Goal: Task Accomplishment & Management: Manage account settings

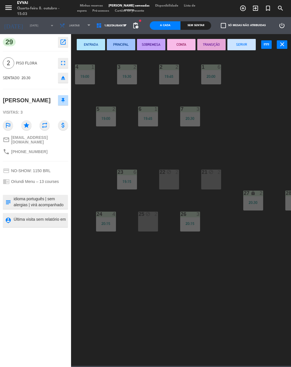
click at [284, 45] on icon "close" at bounding box center [282, 44] width 7 height 7
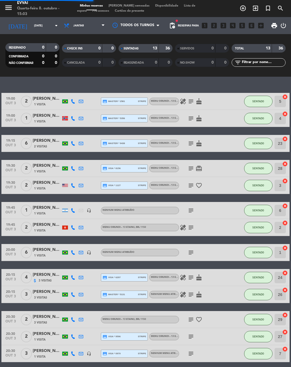
click at [31, 28] on input "[DATE]" at bounding box center [49, 25] width 37 height 9
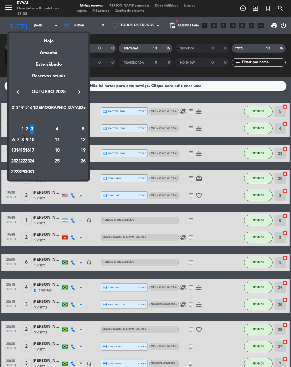
click at [25, 139] on div "8" at bounding box center [23, 140] width 4 height 10
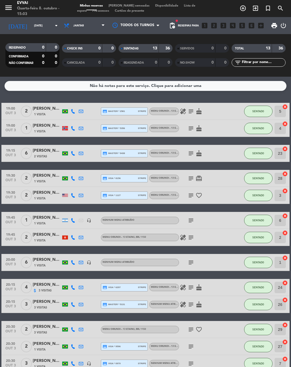
type input "Qua 8 out"
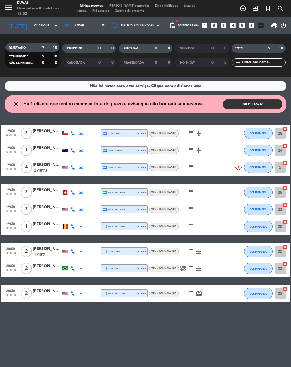
click at [194, 149] on icon "subject" at bounding box center [191, 150] width 7 height 7
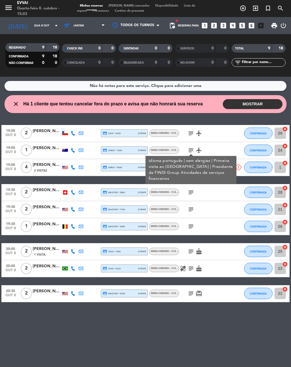
click at [188, 153] on icon "subject" at bounding box center [191, 150] width 7 height 7
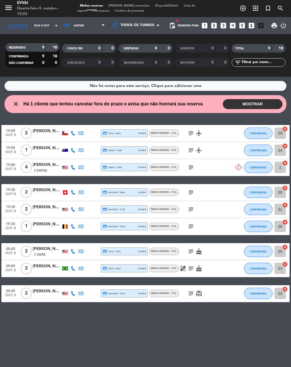
click at [237, 168] on icon at bounding box center [238, 167] width 6 height 6
click at [238, 169] on icon at bounding box center [238, 167] width 6 height 6
click at [194, 168] on icon "subject" at bounding box center [191, 167] width 7 height 7
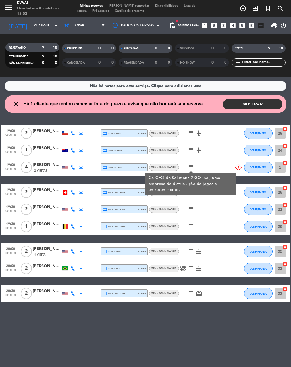
click at [193, 167] on icon "subject" at bounding box center [191, 167] width 7 height 7
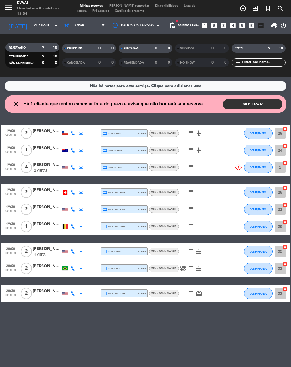
click at [186, 168] on div "subject" at bounding box center [203, 167] width 48 height 17
click at [198, 166] on div "subject" at bounding box center [203, 167] width 48 height 17
click at [189, 166] on icon "subject" at bounding box center [191, 167] width 7 height 7
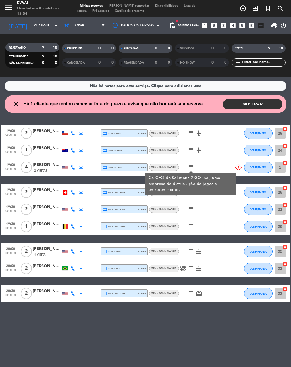
click at [188, 166] on icon "subject" at bounding box center [191, 167] width 7 height 7
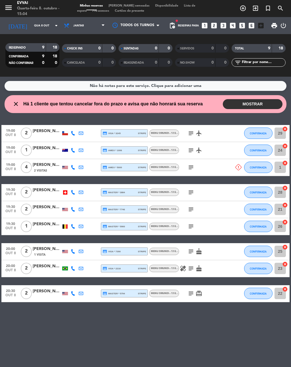
click at [193, 151] on icon "subject" at bounding box center [191, 150] width 7 height 7
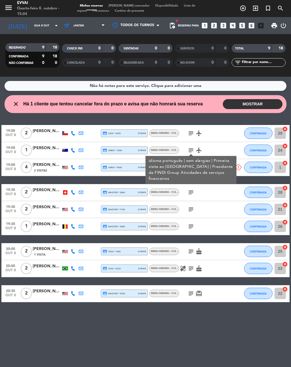
click at [191, 150] on icon "subject" at bounding box center [191, 150] width 7 height 7
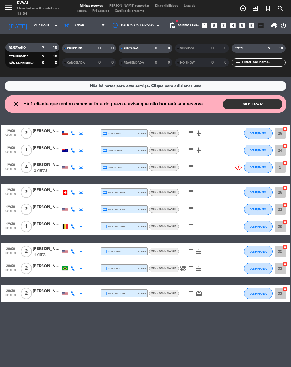
click at [192, 191] on icon "subject" at bounding box center [191, 192] width 7 height 7
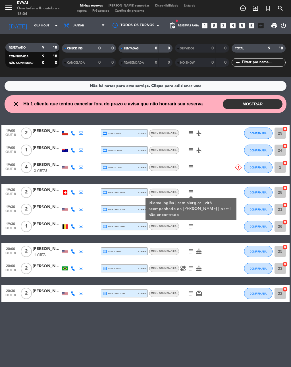
click at [184, 186] on div "subject idioma inglês | sem alergias | virá acompanhado da [PERSON_NAME] | perf…" at bounding box center [203, 192] width 48 height 17
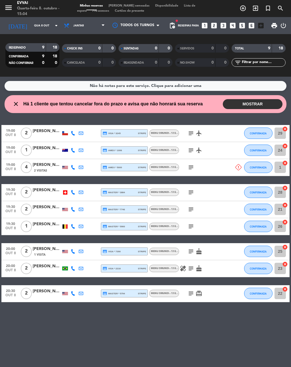
click at [193, 212] on icon "subject" at bounding box center [191, 209] width 7 height 7
click at [188, 216] on div "subject aguardando resposta" at bounding box center [203, 209] width 48 height 17
click at [188, 252] on icon "subject" at bounding box center [191, 251] width 7 height 7
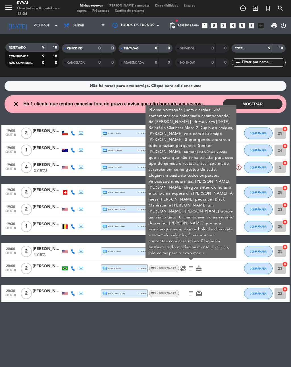
click at [189, 272] on icon "subject" at bounding box center [191, 268] width 7 height 7
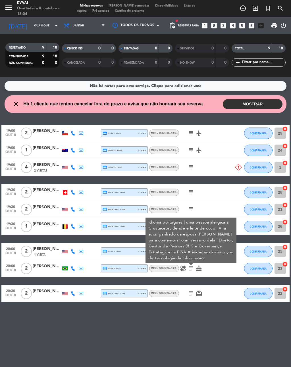
click at [189, 271] on icon "subject" at bounding box center [191, 268] width 7 height 7
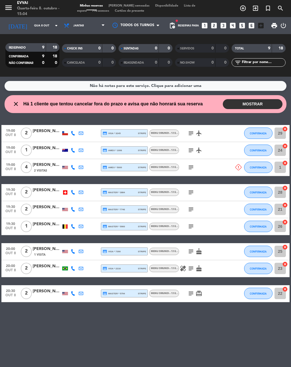
click at [190, 295] on icon "subject" at bounding box center [191, 293] width 7 height 7
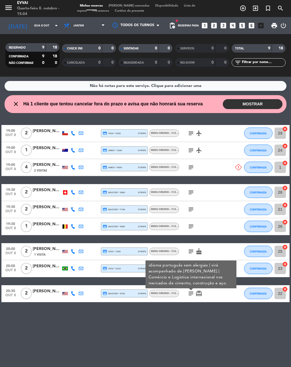
click at [189, 295] on icon "subject" at bounding box center [191, 293] width 7 height 7
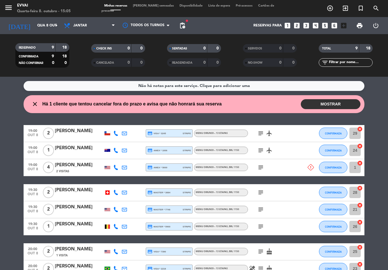
click at [291, 152] on input "24" at bounding box center [355, 150] width 11 height 11
click at [262, 226] on icon "subject" at bounding box center [261, 226] width 7 height 7
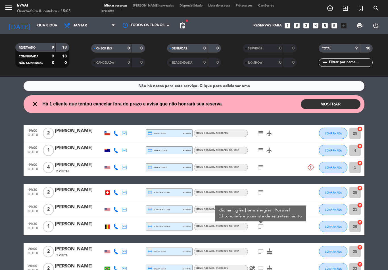
click at [259, 228] on icon "subject" at bounding box center [261, 226] width 7 height 7
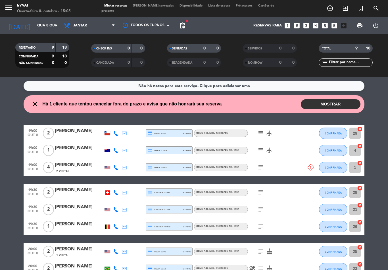
click at [291, 228] on input "26" at bounding box center [355, 226] width 11 height 11
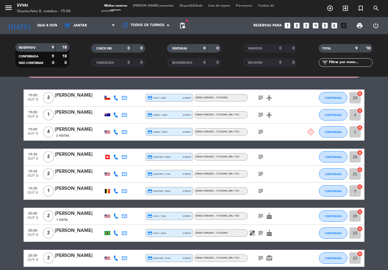
scroll to position [33, 0]
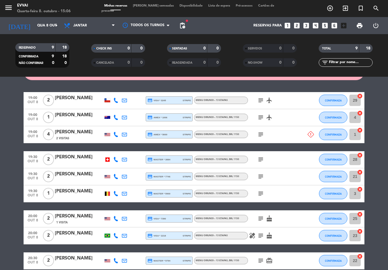
click at [261, 219] on icon "subject" at bounding box center [261, 218] width 7 height 7
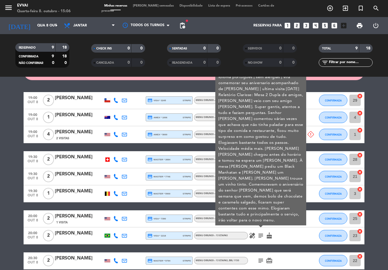
scroll to position [33, 0]
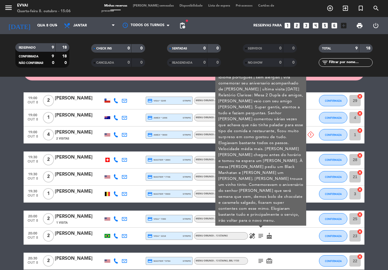
click at [260, 219] on icon "subject" at bounding box center [261, 219] width 7 height 7
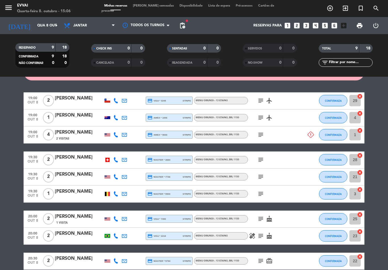
click at [263, 238] on icon "subject" at bounding box center [261, 236] width 7 height 7
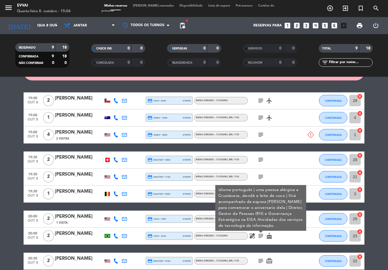
click at [260, 238] on icon "subject" at bounding box center [261, 236] width 7 height 7
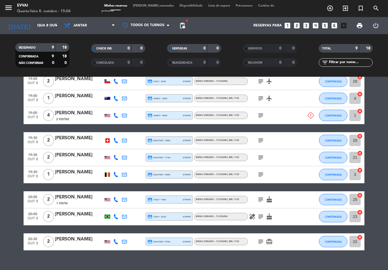
scroll to position [52, 0]
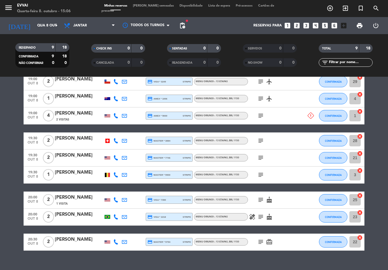
click at [260, 242] on icon "subject" at bounding box center [261, 242] width 7 height 7
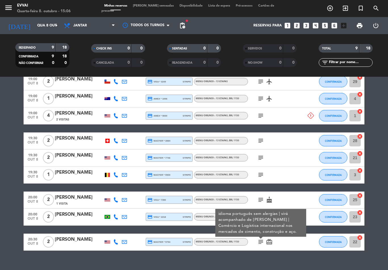
click at [261, 244] on icon "subject" at bounding box center [261, 242] width 7 height 7
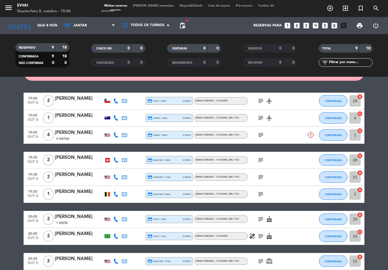
scroll to position [32, 0]
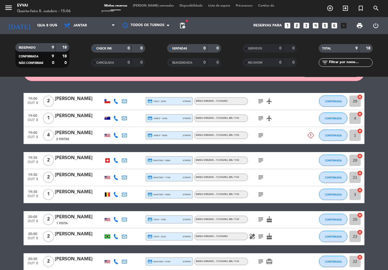
click at [291, 164] on input "28" at bounding box center [355, 160] width 11 height 11
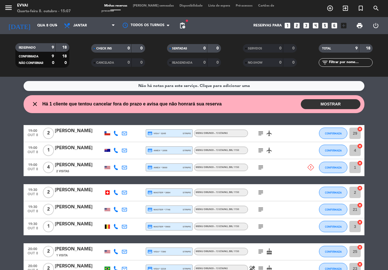
click at [291, 169] on input "1" at bounding box center [355, 167] width 11 height 11
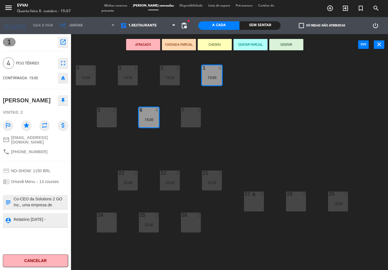
click at [291, 46] on icon "close" at bounding box center [379, 44] width 7 height 7
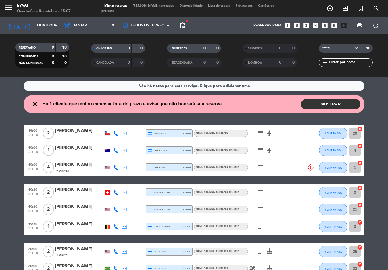
click at [291, 163] on icon "cancel" at bounding box center [360, 163] width 6 height 6
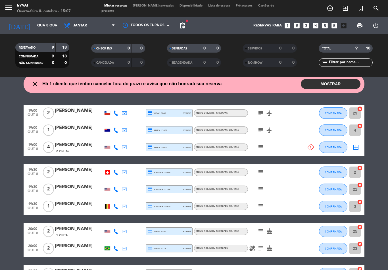
scroll to position [28, 0]
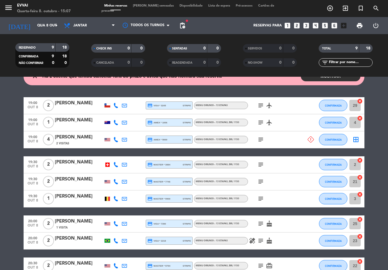
click at [291, 184] on input "21" at bounding box center [355, 181] width 11 height 11
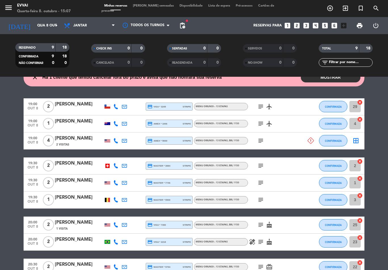
scroll to position [42, 0]
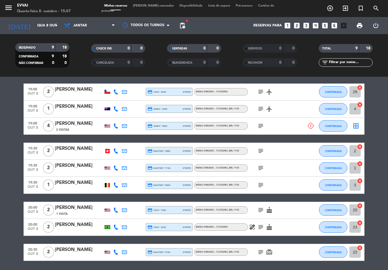
click at [262, 212] on icon "subject" at bounding box center [261, 210] width 7 height 7
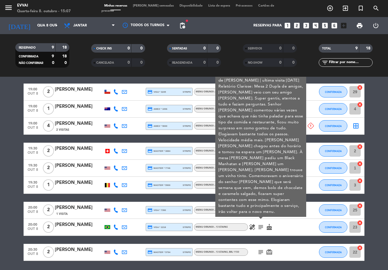
click at [261, 212] on icon "subject" at bounding box center [261, 210] width 7 height 7
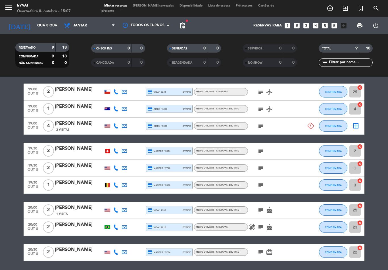
click at [263, 227] on icon "subject" at bounding box center [261, 227] width 7 height 7
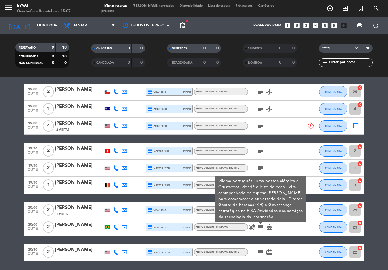
click at [262, 228] on icon "subject" at bounding box center [261, 227] width 7 height 7
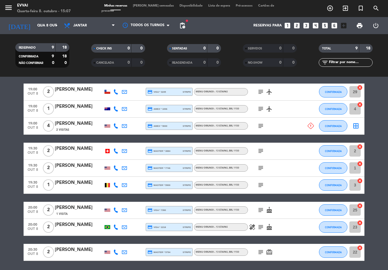
click at [260, 251] on icon "subject" at bounding box center [261, 252] width 7 height 7
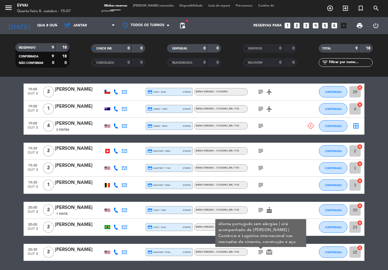
click at [261, 255] on icon "subject" at bounding box center [261, 252] width 7 height 7
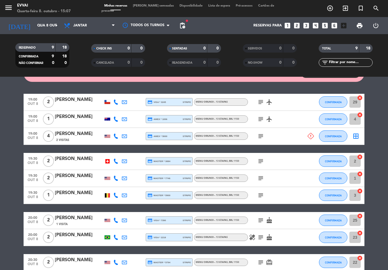
scroll to position [28, 0]
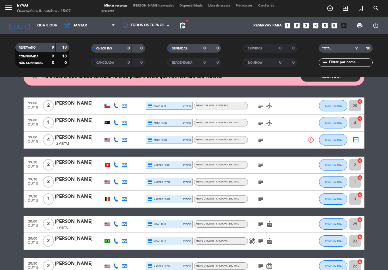
click at [291, 109] on input "29" at bounding box center [355, 105] width 11 height 11
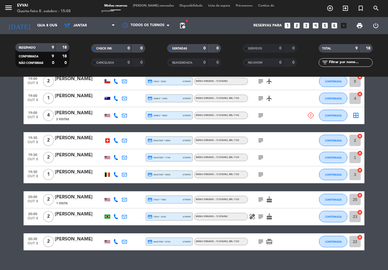
scroll to position [52, 0]
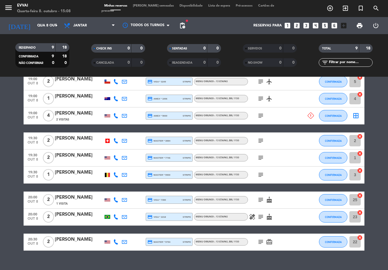
click at [291, 201] on input "25" at bounding box center [355, 199] width 11 height 11
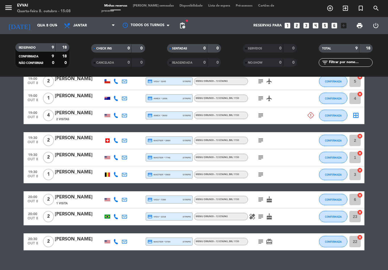
scroll to position [52, 0]
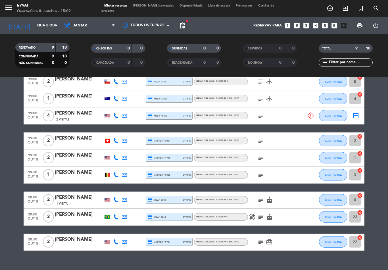
click at [255, 216] on icon "healing" at bounding box center [252, 217] width 7 height 7
click at [264, 219] on icon "subject" at bounding box center [261, 217] width 7 height 7
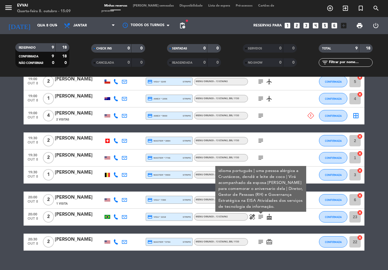
click at [255, 214] on icon "healing" at bounding box center [252, 217] width 7 height 7
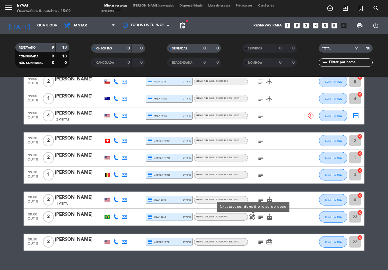
click at [261, 242] on icon "subject" at bounding box center [261, 242] width 7 height 7
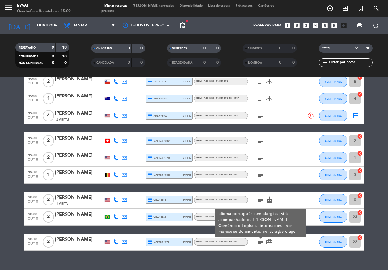
click at [291, 243] on input "22" at bounding box center [355, 241] width 11 height 11
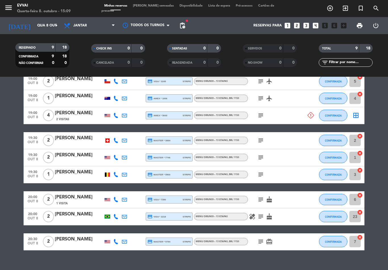
scroll to position [52, 0]
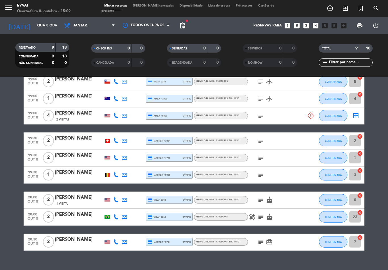
click at [291, 220] on input "23" at bounding box center [355, 216] width 11 height 11
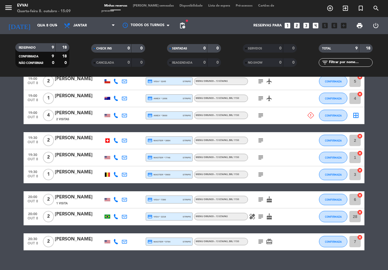
scroll to position [52, 0]
